Goal: Browse casually: Explore the website without a specific task or goal

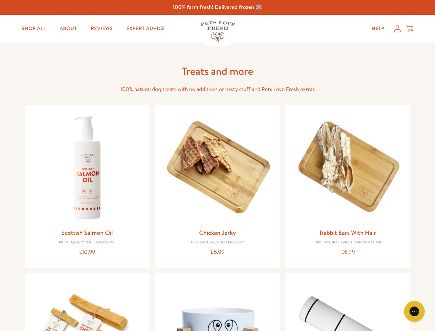
click at [415, 311] on icon "Gorgias live chat" at bounding box center [414, 311] width 7 height 7
